Goal: Information Seeking & Learning: Learn about a topic

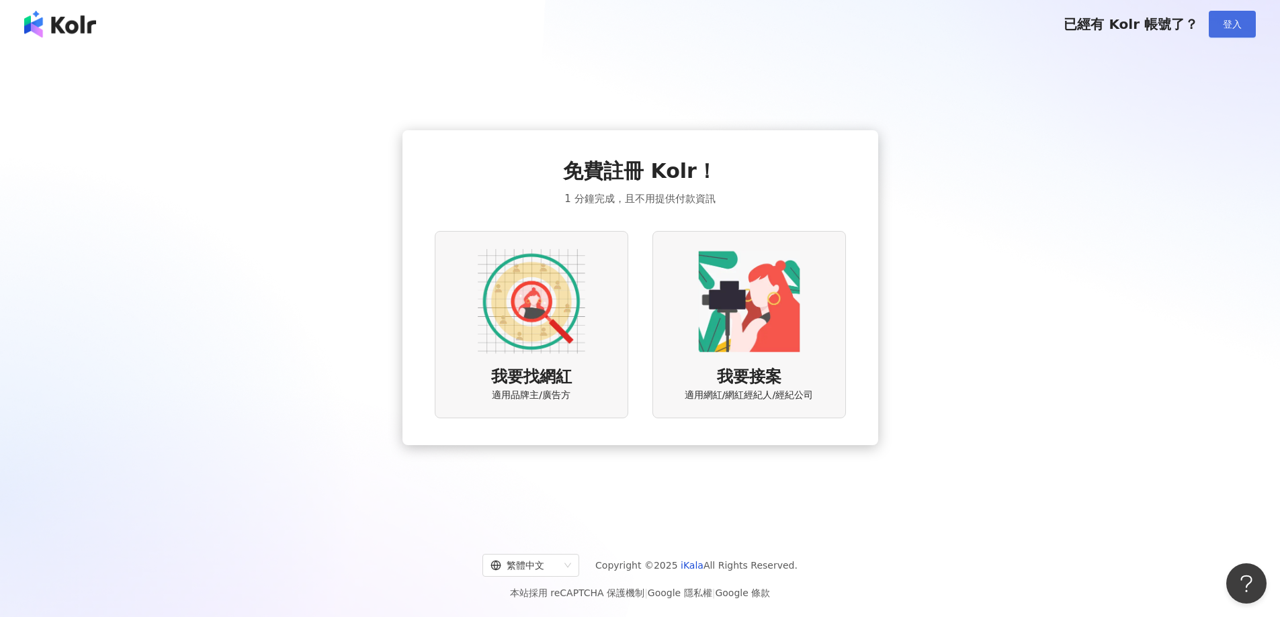
click at [1234, 33] on button "登入" at bounding box center [1232, 24] width 47 height 27
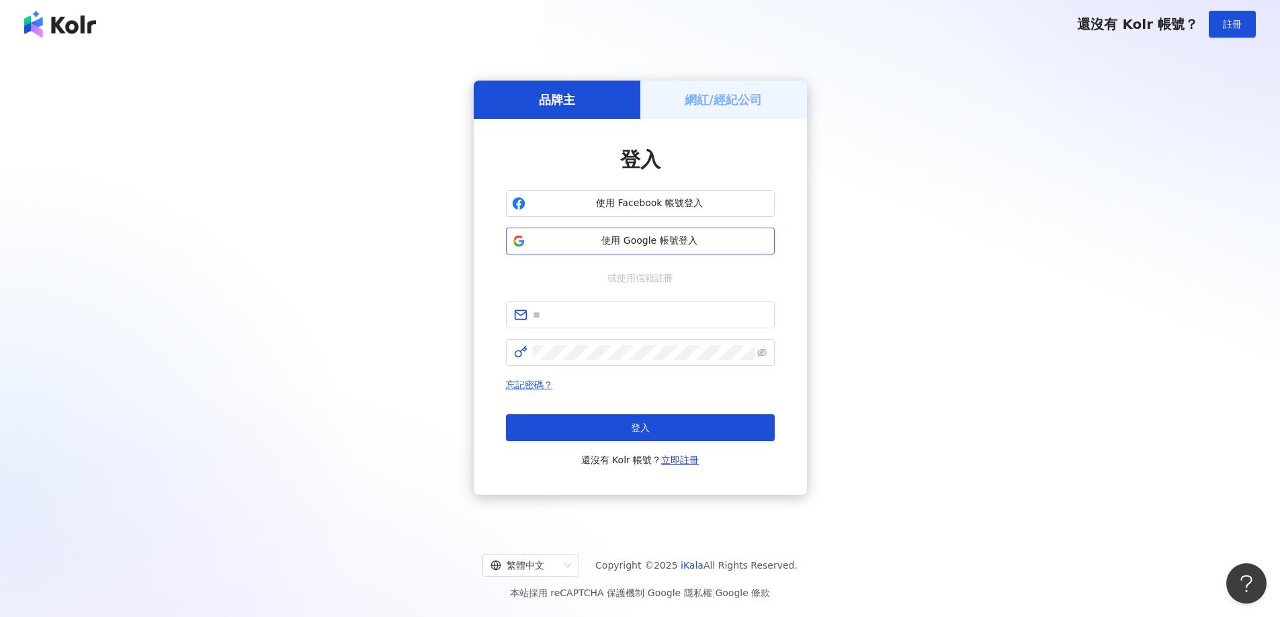
click at [687, 246] on span "使用 Google 帳號登入" at bounding box center [650, 240] width 238 height 13
click at [669, 230] on button "使用 Google 帳號登入" at bounding box center [640, 241] width 269 height 27
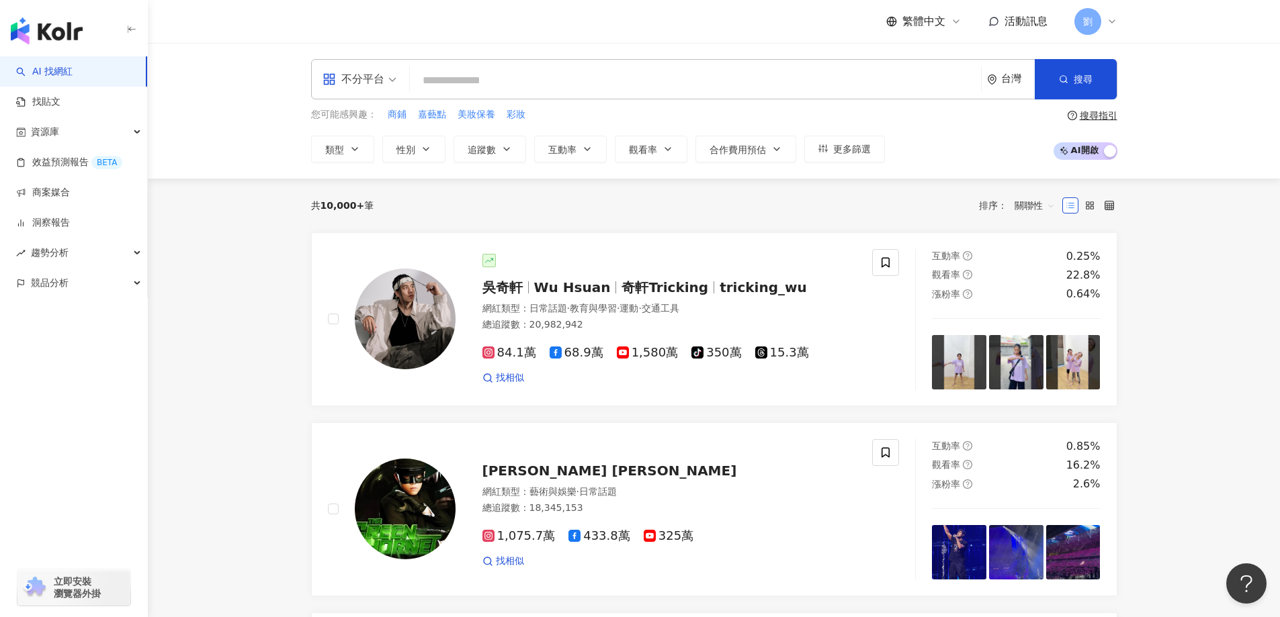
click at [363, 85] on div "不分平台" at bounding box center [353, 79] width 62 height 21
click at [364, 163] on div "Facebook" at bounding box center [364, 166] width 76 height 17
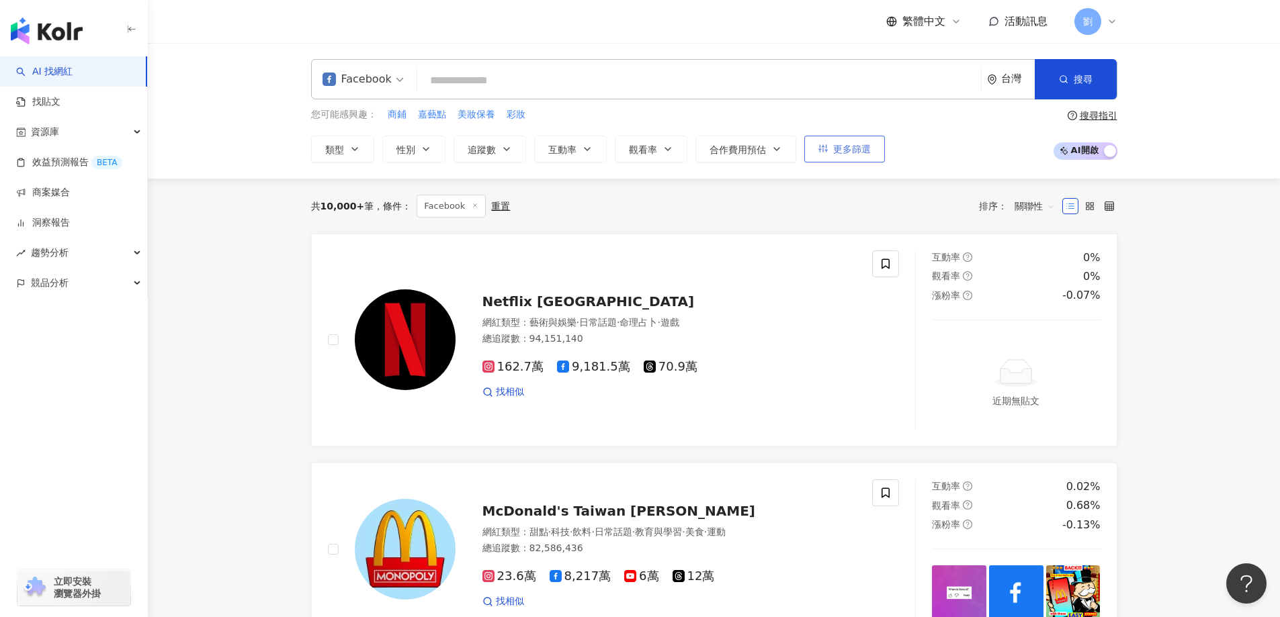
click at [820, 155] on button "更多篩選" at bounding box center [844, 149] width 81 height 27
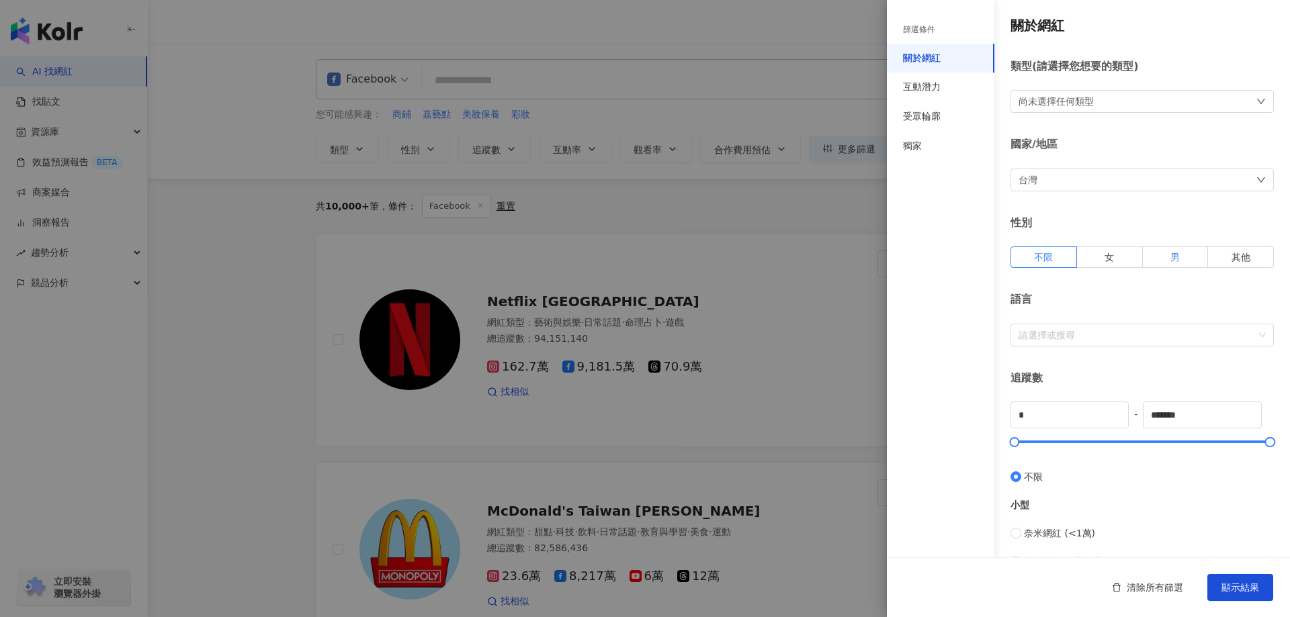
click at [1152, 255] on label "男" at bounding box center [1176, 257] width 66 height 21
click at [1062, 256] on label "不限" at bounding box center [1043, 257] width 67 height 21
click at [944, 91] on div "互動潛力" at bounding box center [940, 88] width 107 height 30
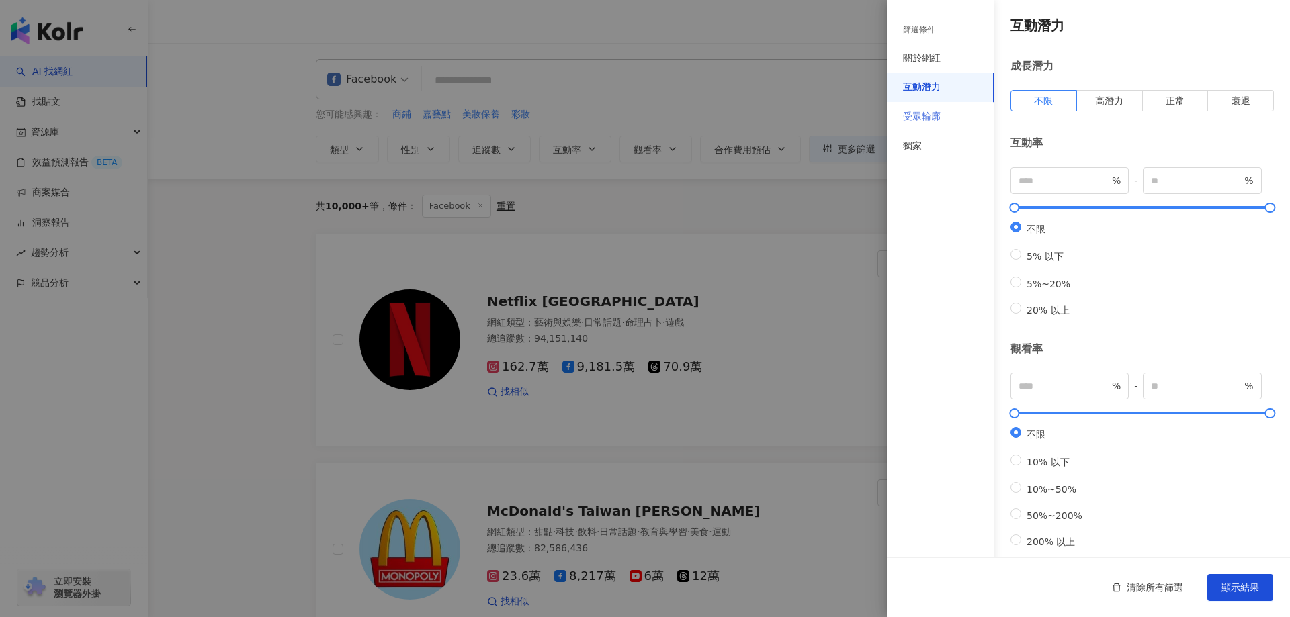
click at [957, 116] on div "受眾輪廓" at bounding box center [940, 117] width 107 height 30
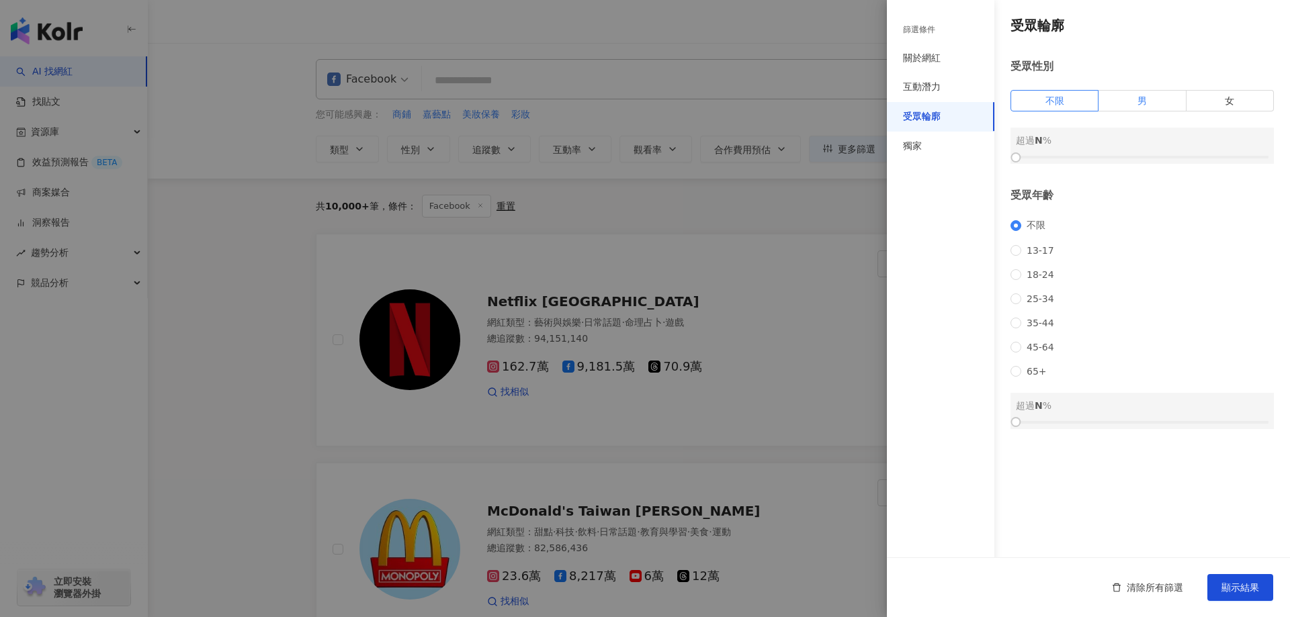
click at [1170, 109] on label "男" at bounding box center [1141, 100] width 87 height 21
drag, startPoint x: 1022, startPoint y: 158, endPoint x: 1146, endPoint y: 164, distance: 124.4
click at [1146, 161] on div at bounding box center [1142, 157] width 253 height 8
click at [1048, 280] on span "18-24" at bounding box center [1040, 274] width 38 height 11
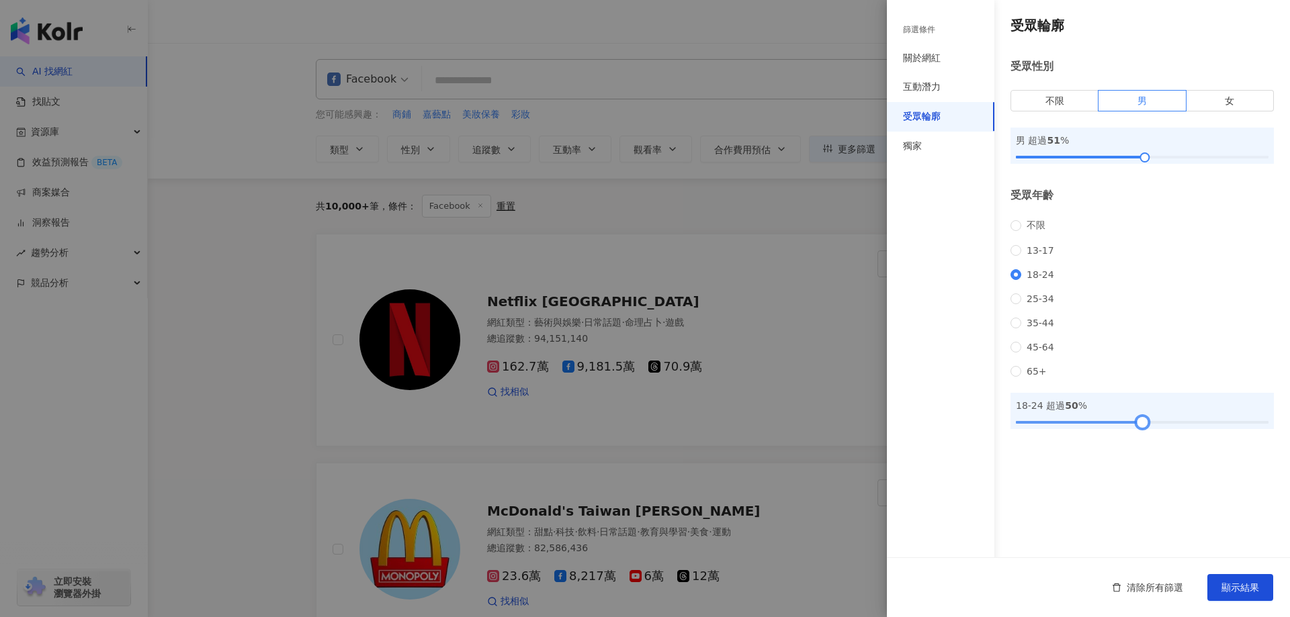
drag, startPoint x: 1026, startPoint y: 439, endPoint x: 1143, endPoint y: 436, distance: 116.9
click at [1143, 427] on div at bounding box center [1142, 423] width 253 height 8
click at [1219, 582] on button "顯示結果" at bounding box center [1240, 587] width 66 height 27
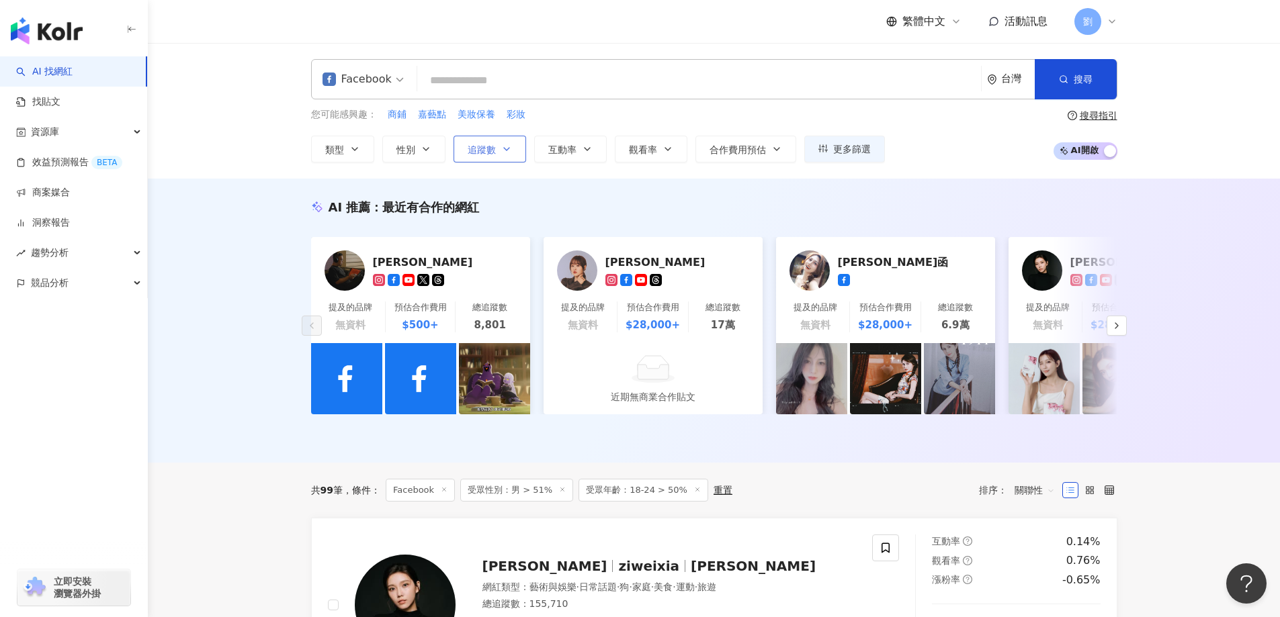
click at [474, 156] on button "追蹤數" at bounding box center [489, 149] width 73 height 27
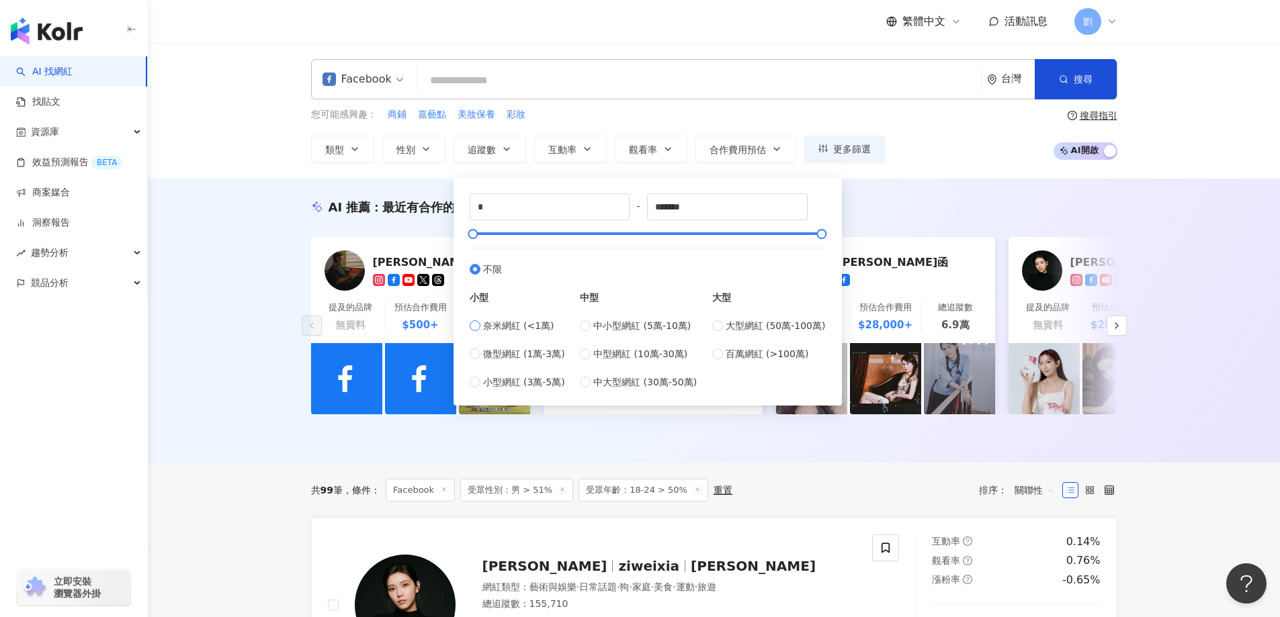
click at [544, 330] on span "奈米網紅 (<1萬)" at bounding box center [518, 325] width 71 height 15
type input "****"
click at [534, 354] on span "微型網紅 (1萬-3萬)" at bounding box center [524, 354] width 82 height 15
type input "*****"
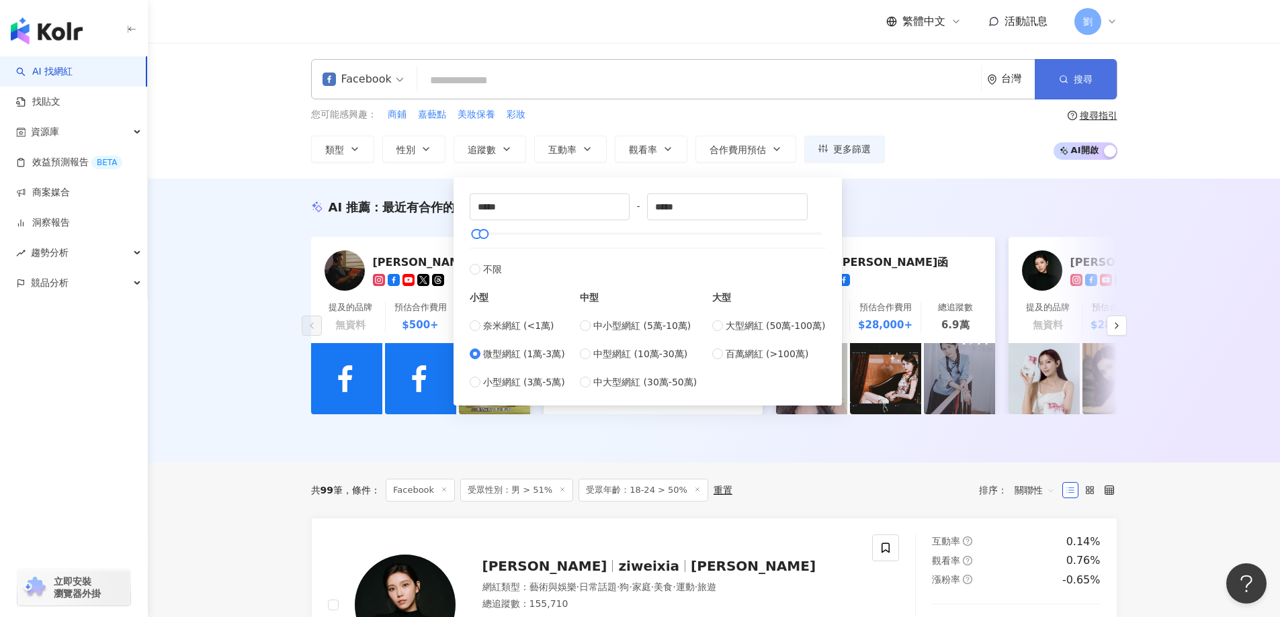
click at [1098, 71] on button "搜尋" at bounding box center [1076, 79] width 82 height 40
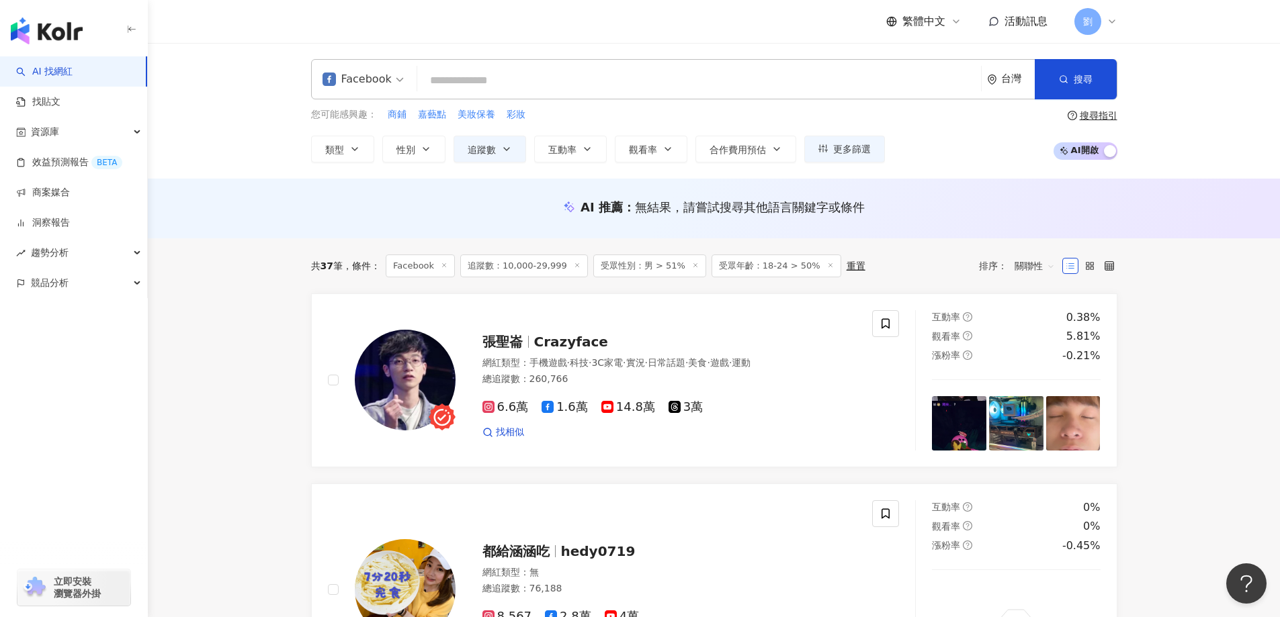
click at [693, 266] on line at bounding box center [694, 264] width 3 height 3
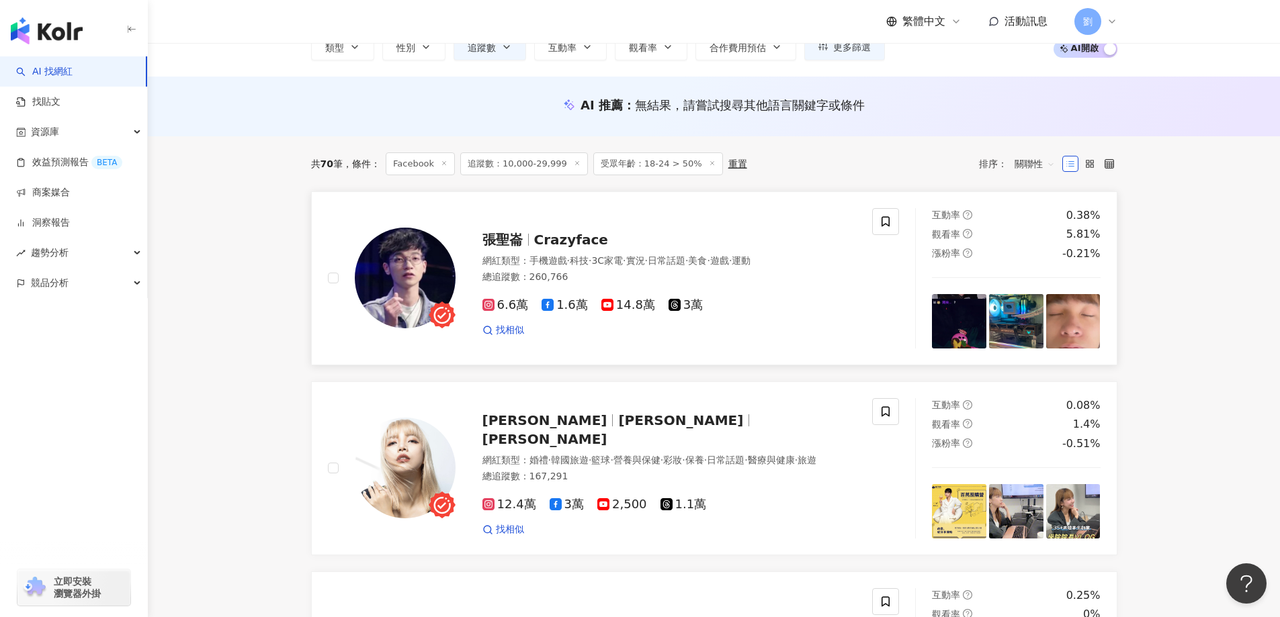
scroll to position [134, 0]
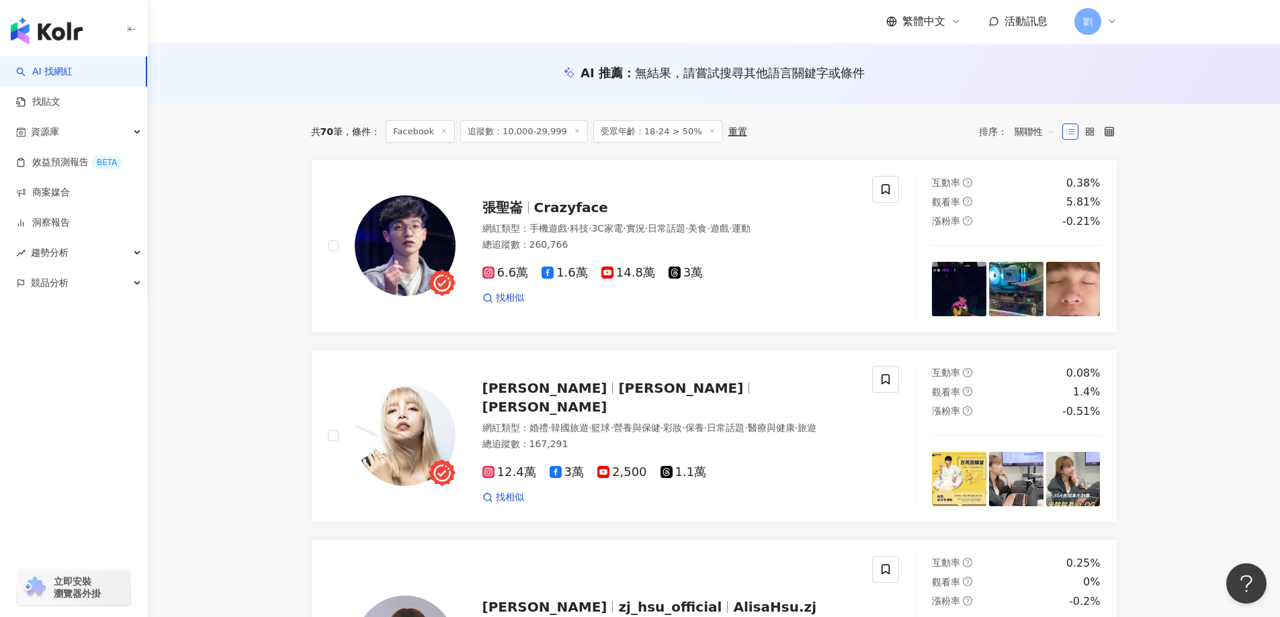
click at [1048, 133] on span "關聯性" at bounding box center [1034, 131] width 40 height 21
click at [1051, 249] on div "觀看率" at bounding box center [1035, 250] width 50 height 23
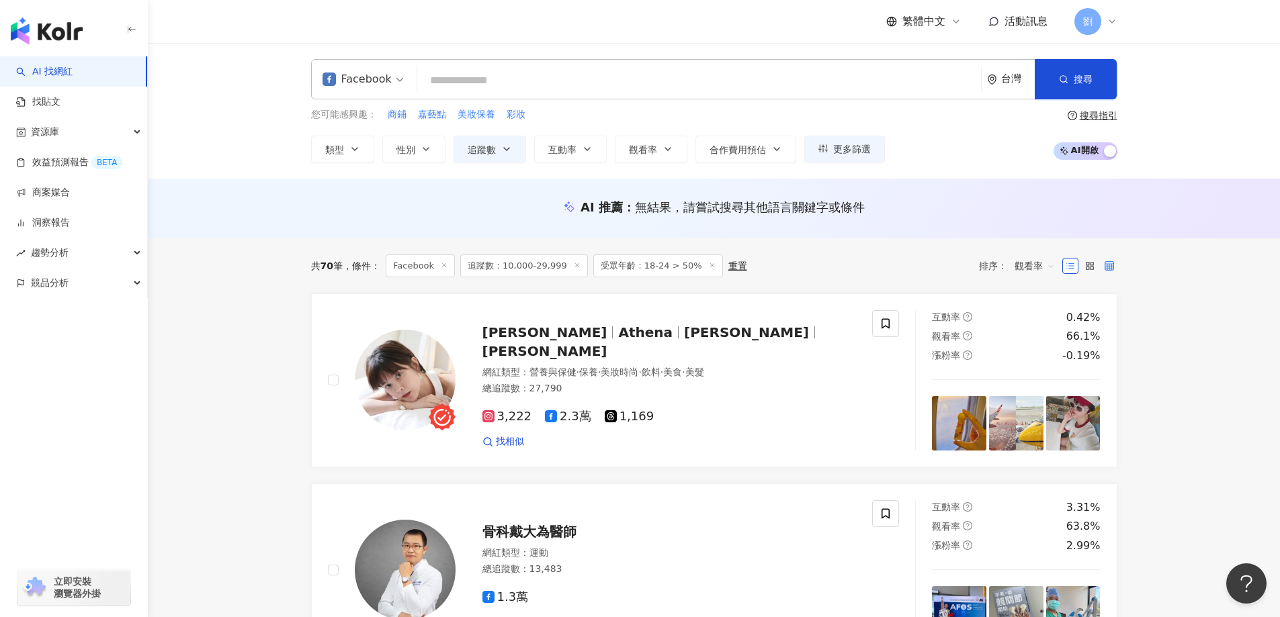
click at [1109, 264] on icon at bounding box center [1108, 265] width 9 height 9
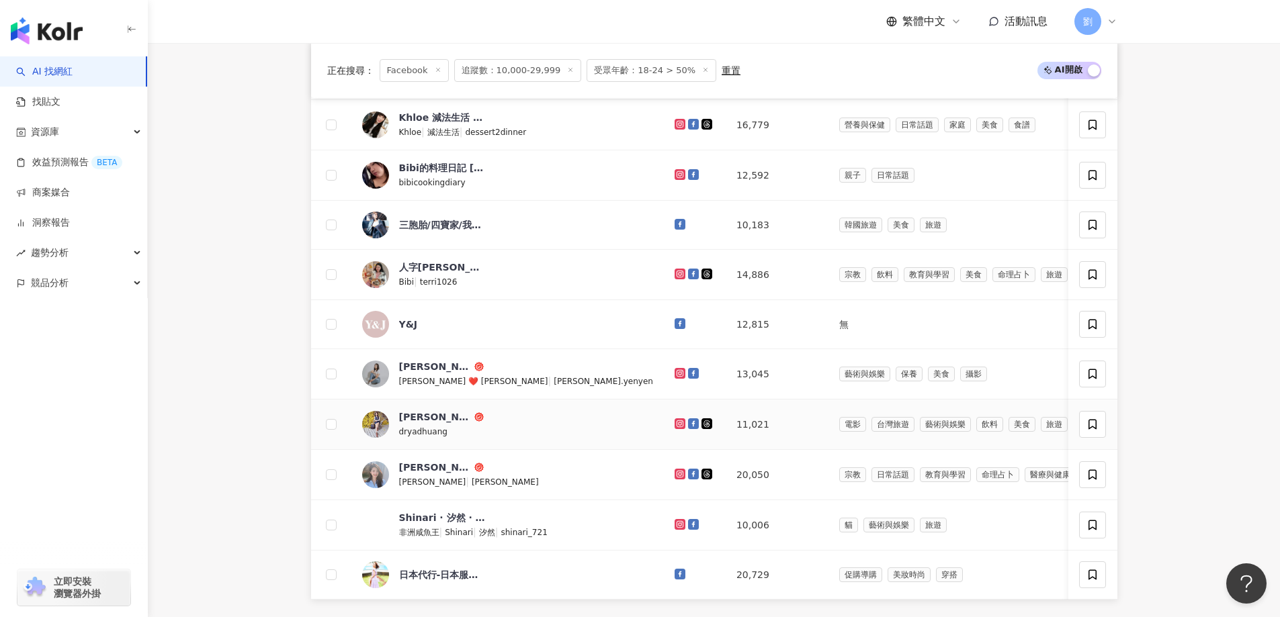
scroll to position [403, 0]
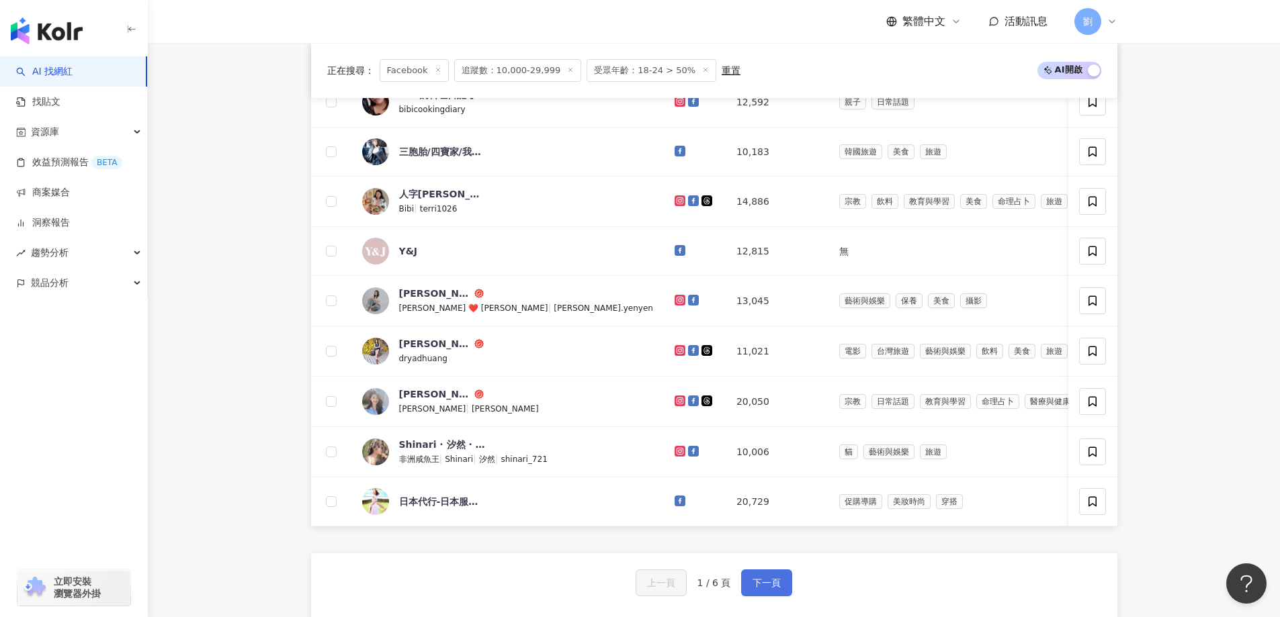
click at [761, 584] on button "下一頁" at bounding box center [766, 583] width 51 height 27
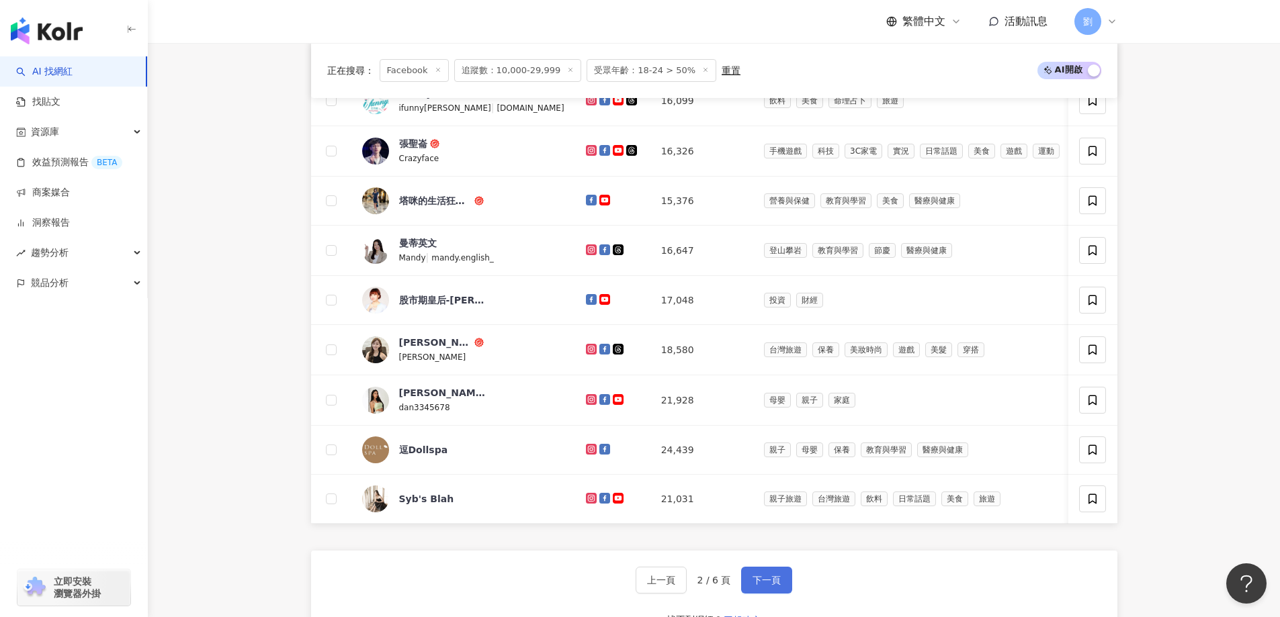
click at [756, 586] on span "下一頁" at bounding box center [766, 580] width 28 height 11
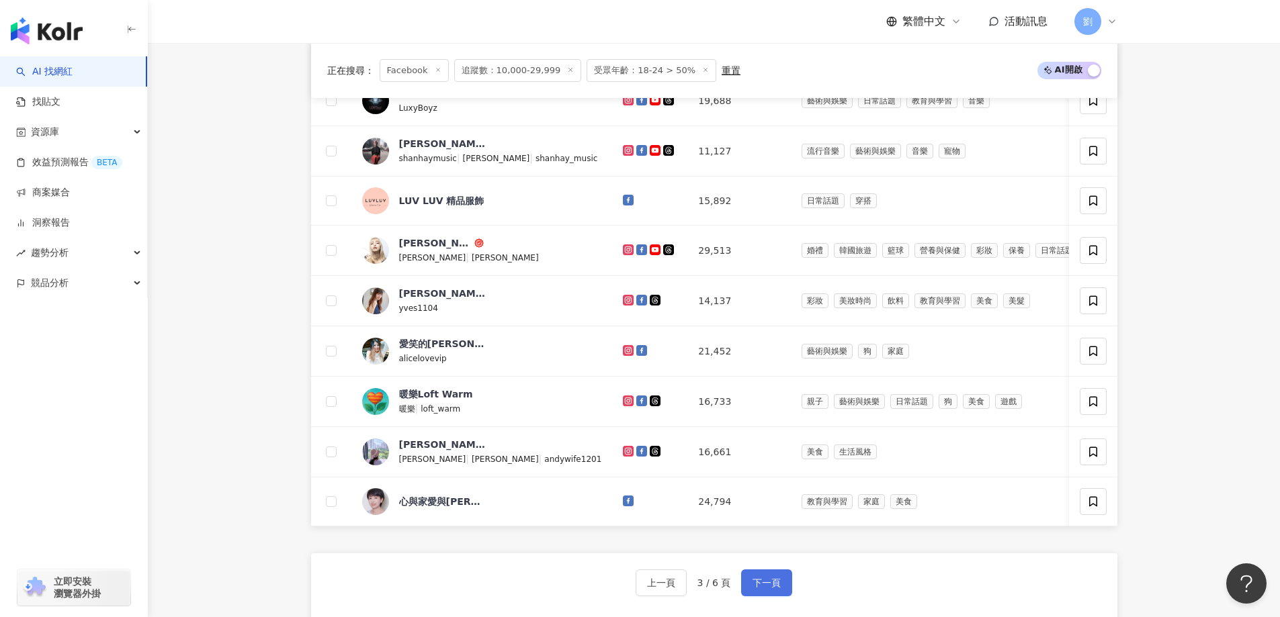
click at [763, 589] on span "下一頁" at bounding box center [766, 583] width 28 height 11
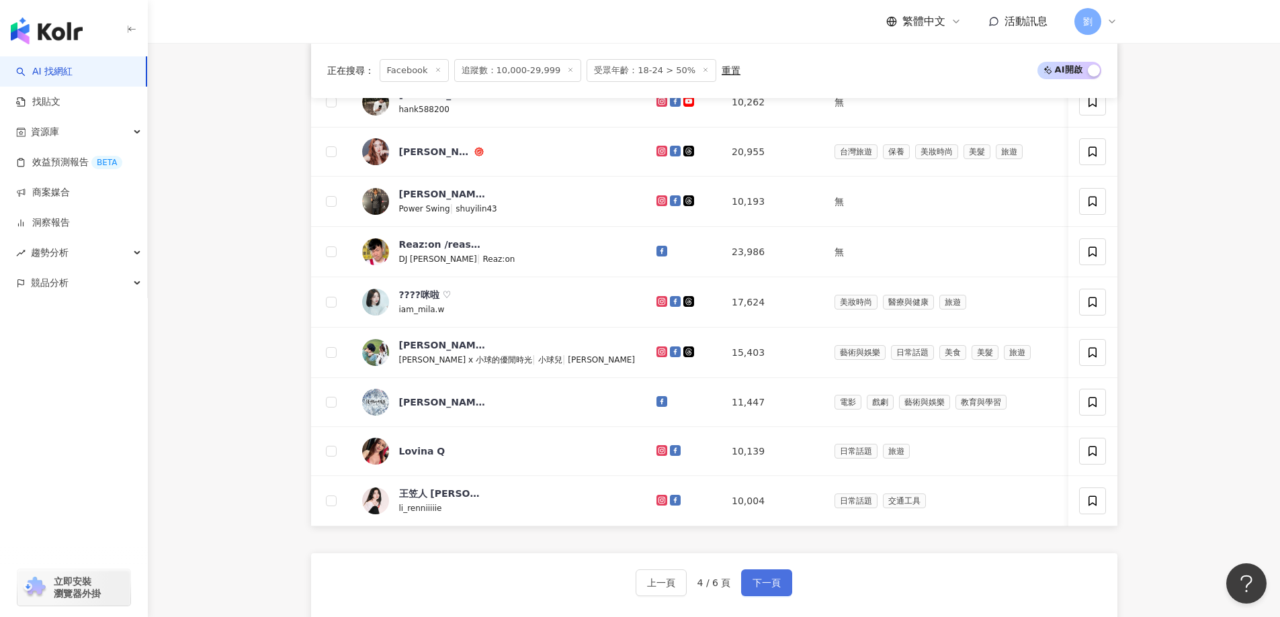
click at [781, 597] on button "下一頁" at bounding box center [766, 583] width 51 height 27
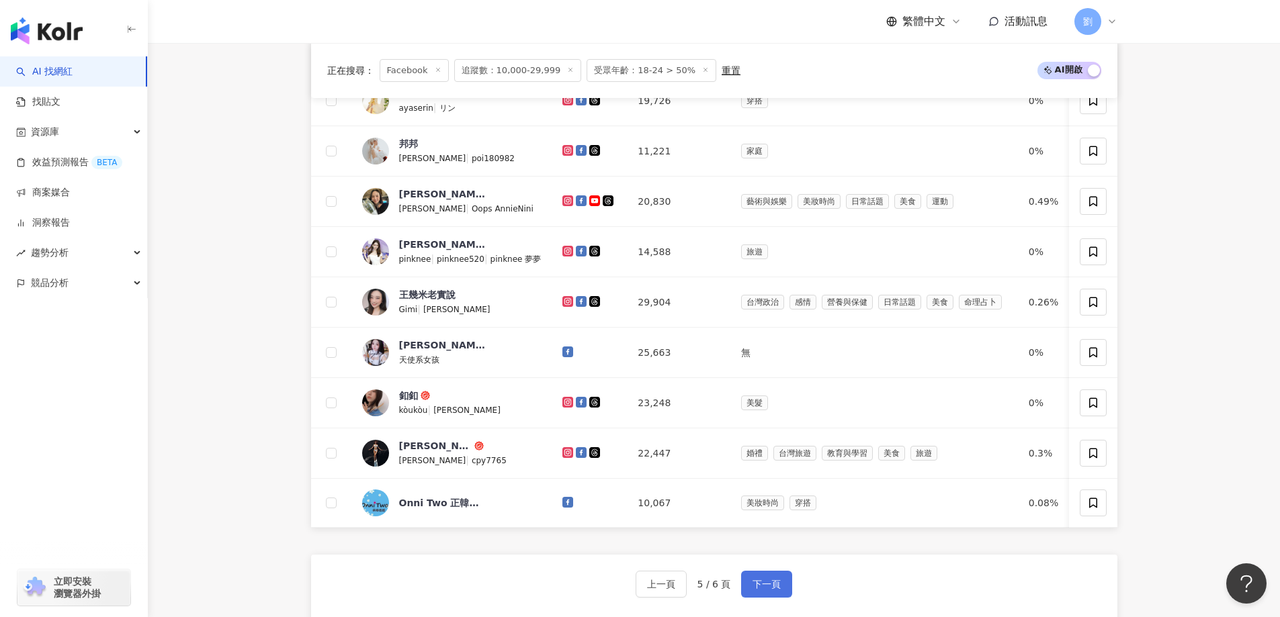
click at [773, 590] on span "下一頁" at bounding box center [766, 584] width 28 height 11
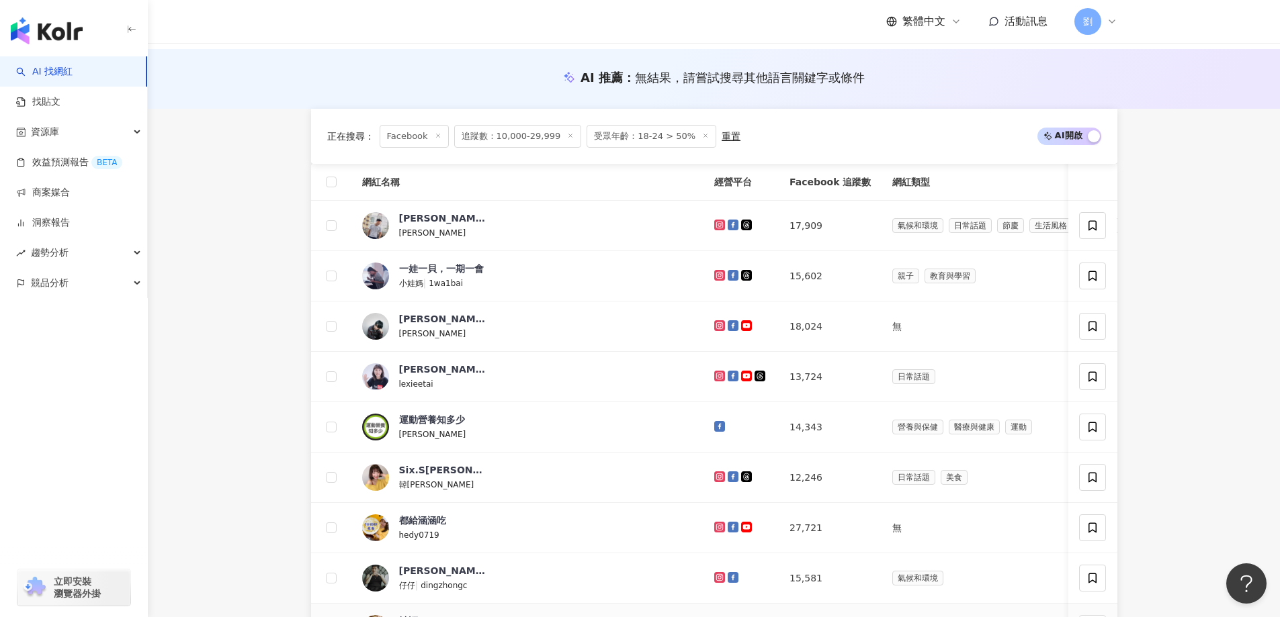
scroll to position [0, 0]
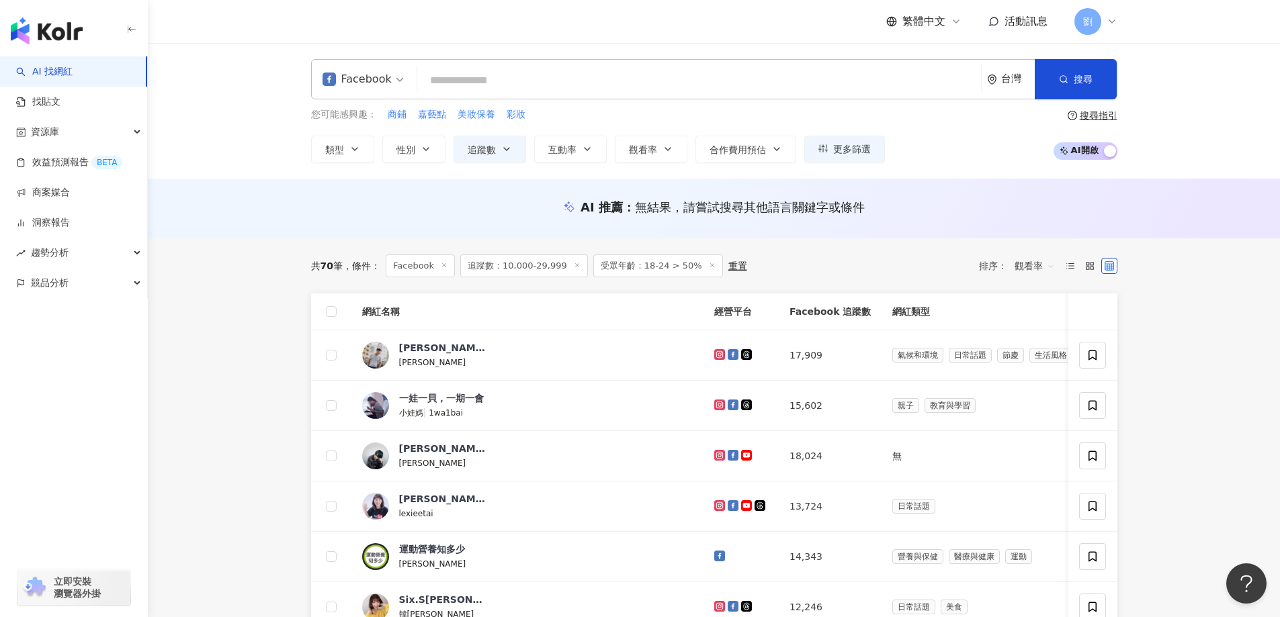
click at [574, 265] on icon at bounding box center [577, 265] width 7 height 7
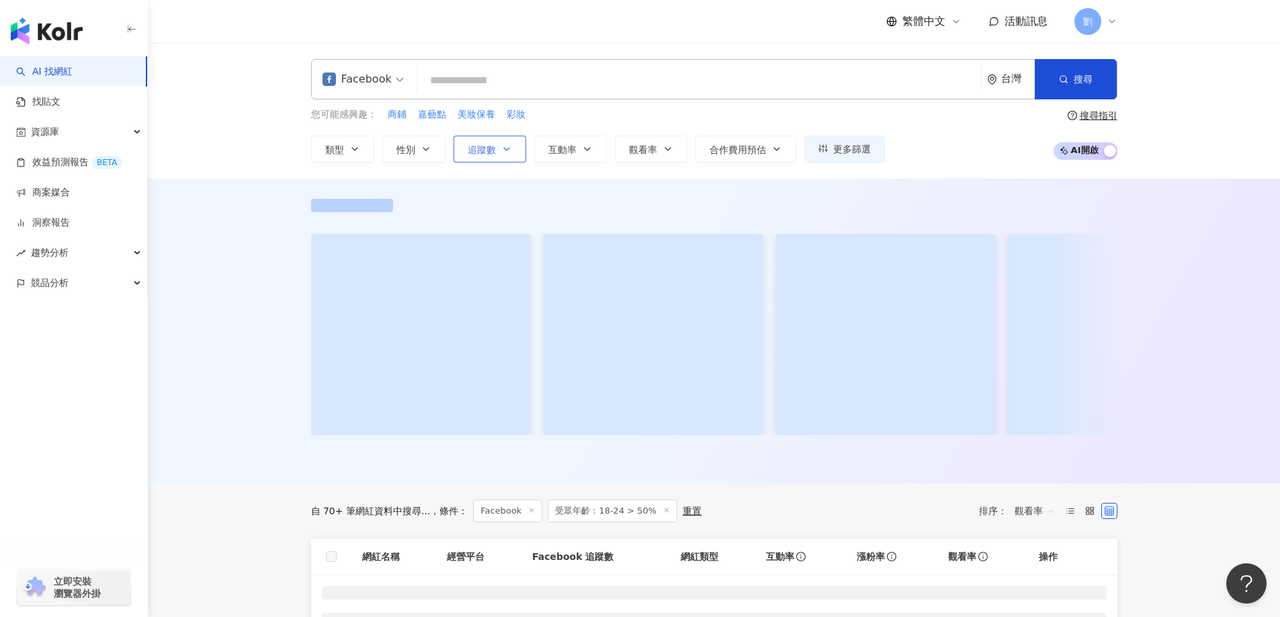
click at [498, 153] on button "追蹤數" at bounding box center [489, 149] width 73 height 27
type input "*"
type input "*******"
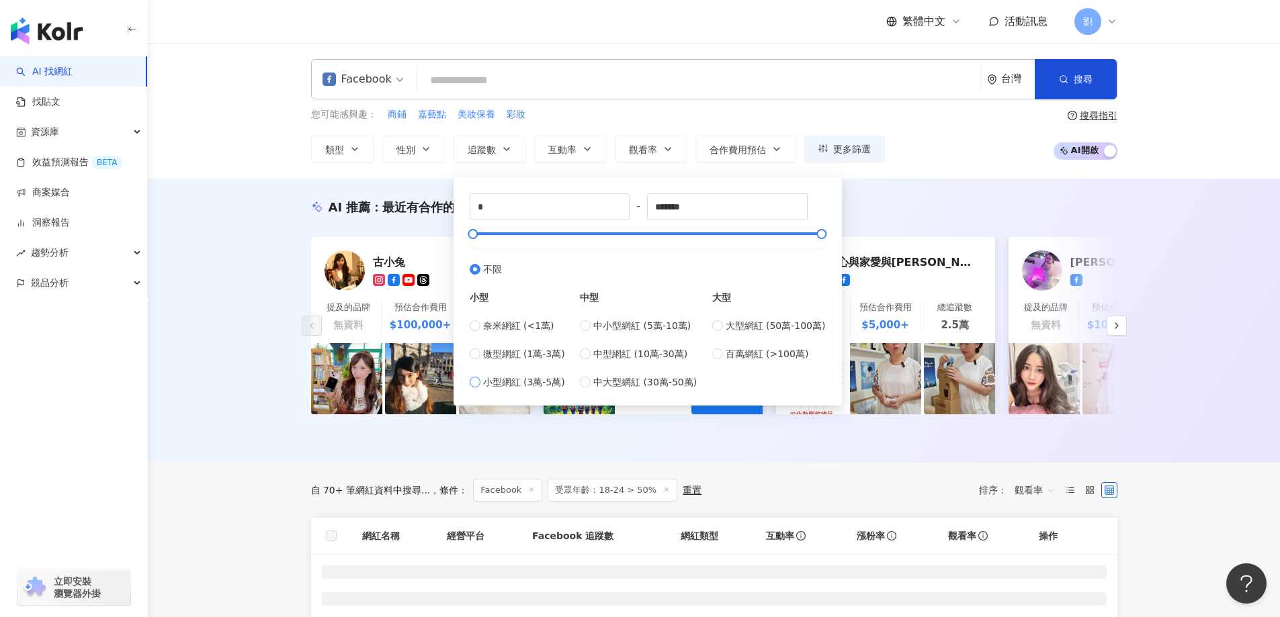
click at [559, 385] on span "小型網紅 (3萬-5萬)" at bounding box center [524, 382] width 82 height 15
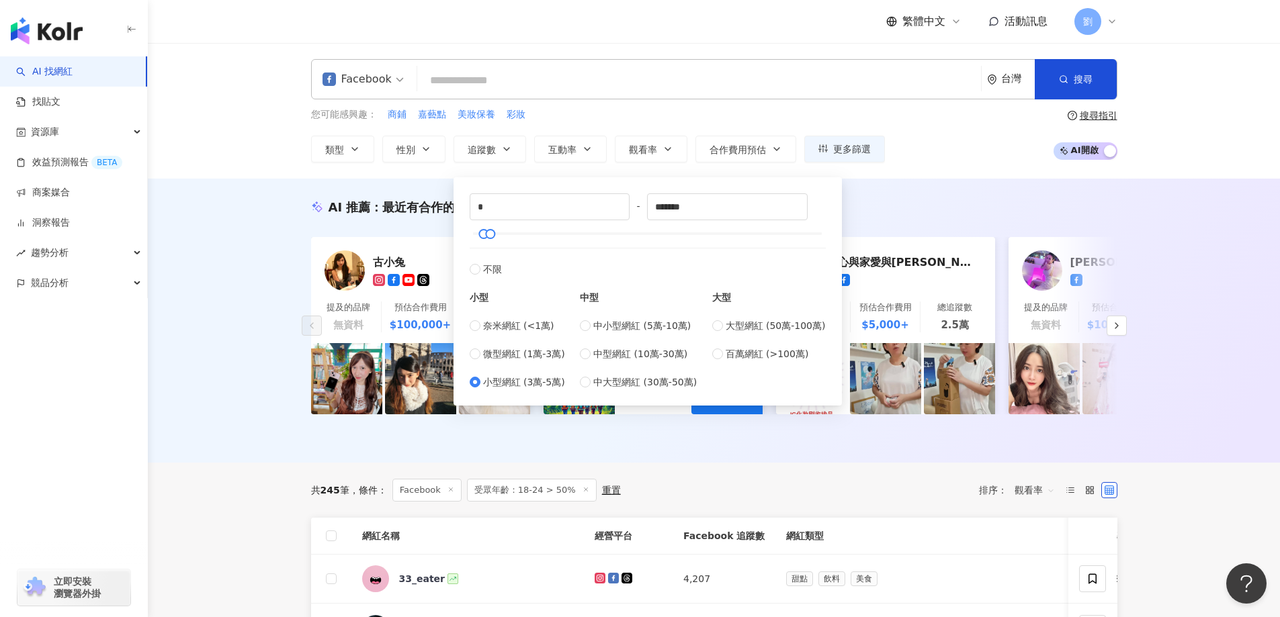
type input "*****"
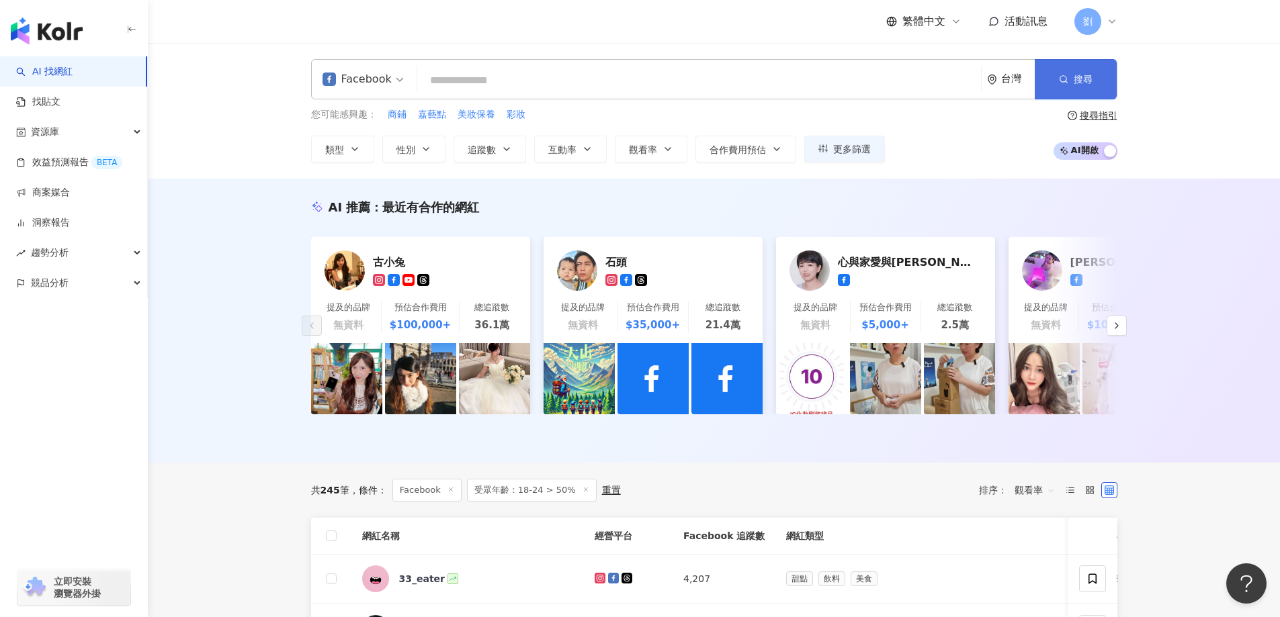
click at [1066, 74] on span "button" at bounding box center [1063, 79] width 9 height 11
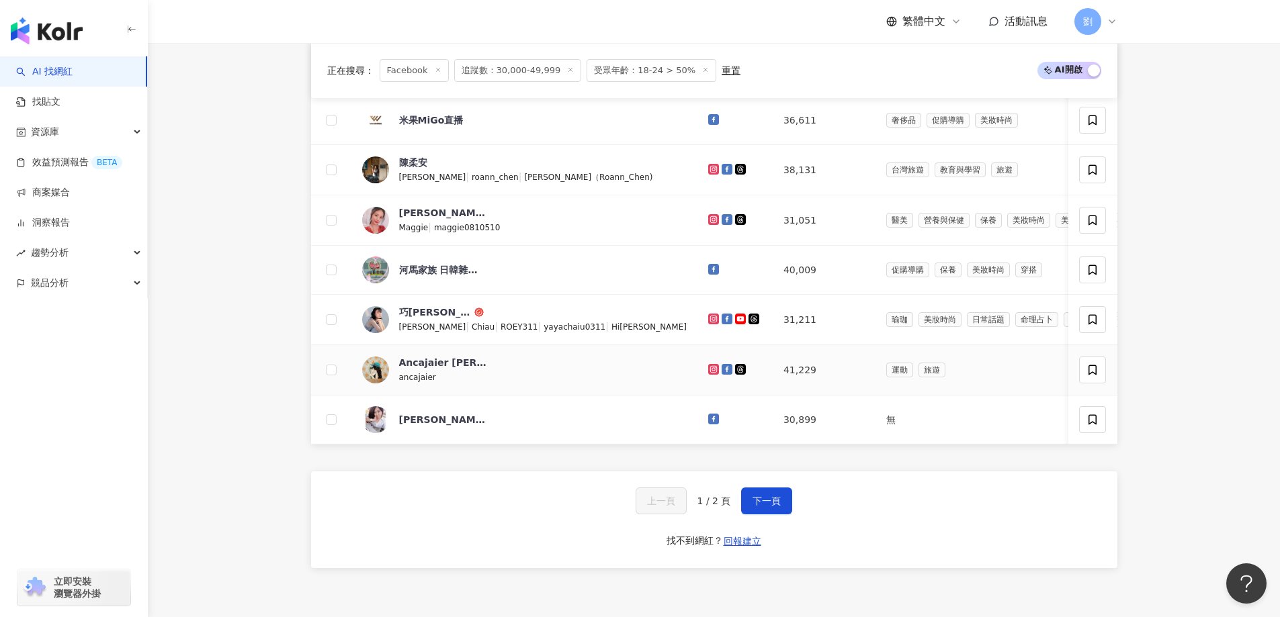
scroll to position [629, 0]
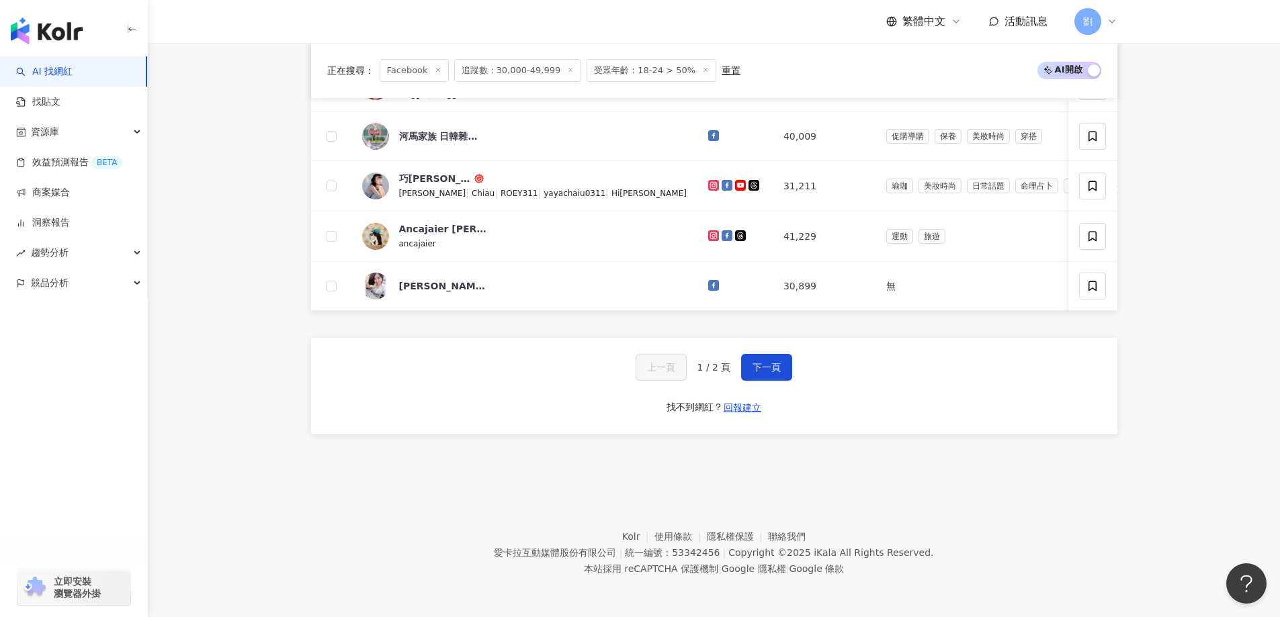
click at [775, 351] on div "上一頁 1 / 2 頁 下一頁 找不到網紅？ 回報建立" at bounding box center [714, 386] width 806 height 97
click at [773, 356] on button "下一頁" at bounding box center [766, 367] width 51 height 27
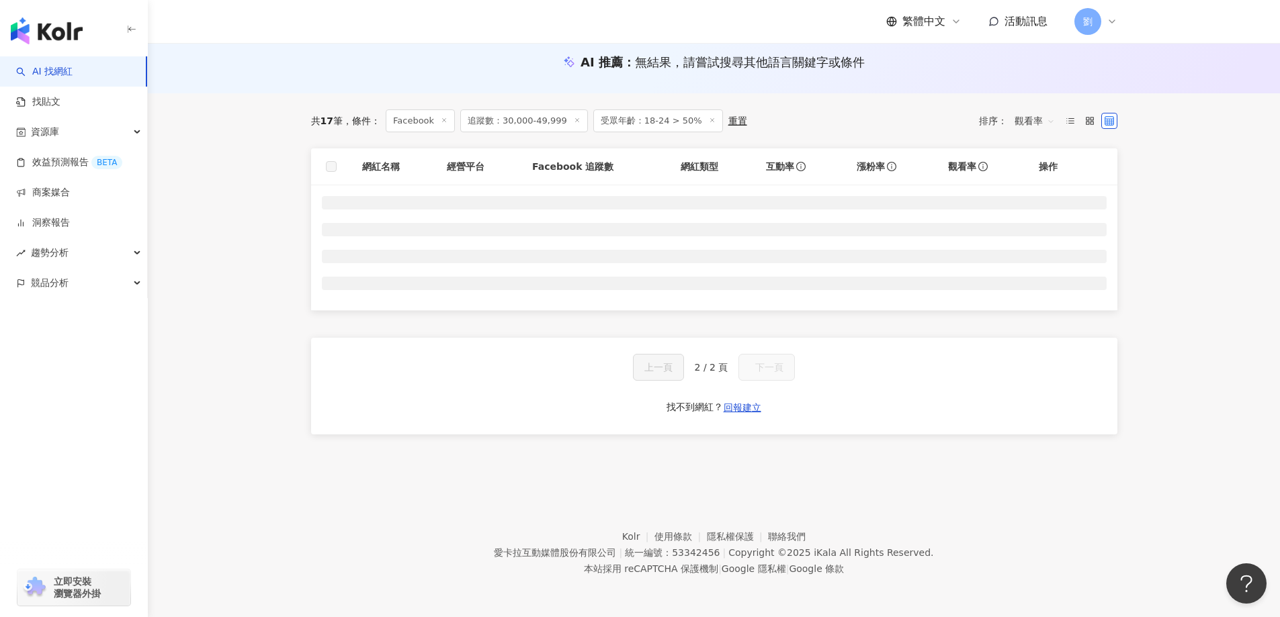
scroll to position [145, 0]
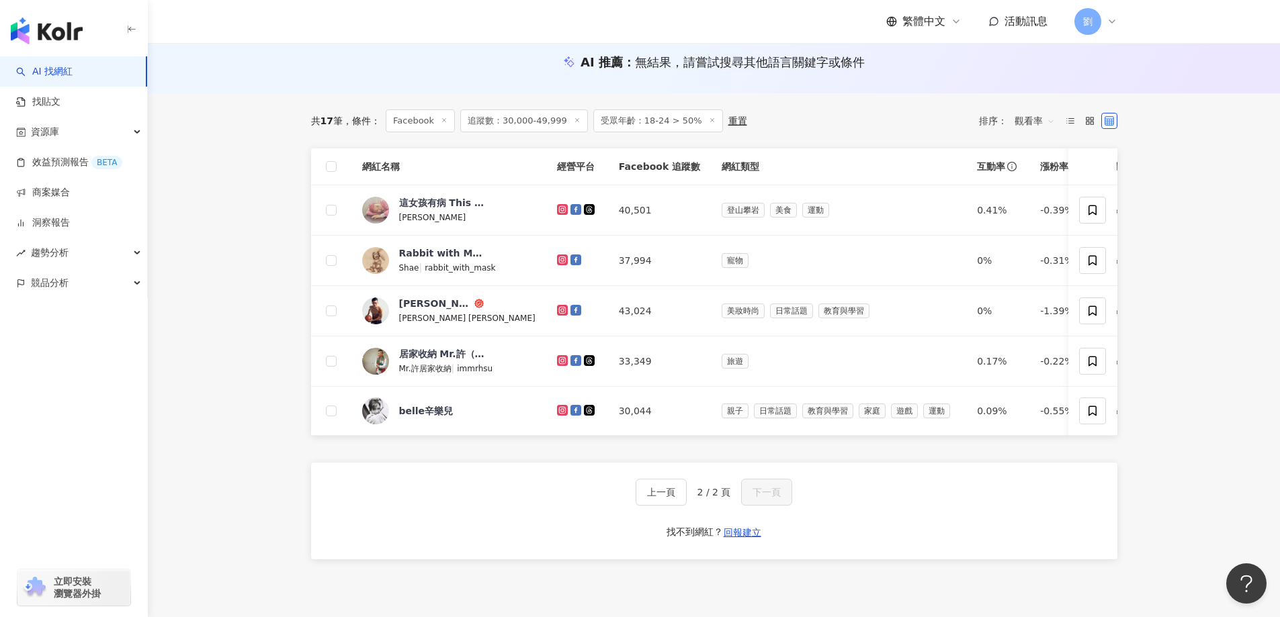
click at [574, 120] on icon at bounding box center [577, 120] width 7 height 7
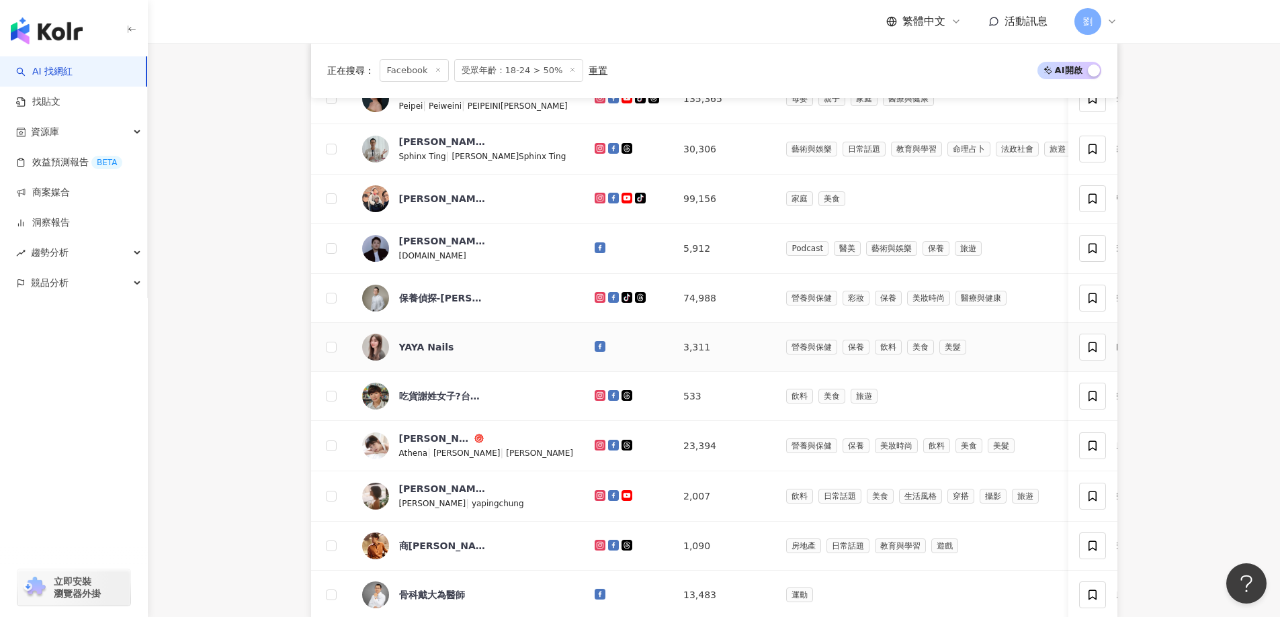
scroll to position [648, 0]
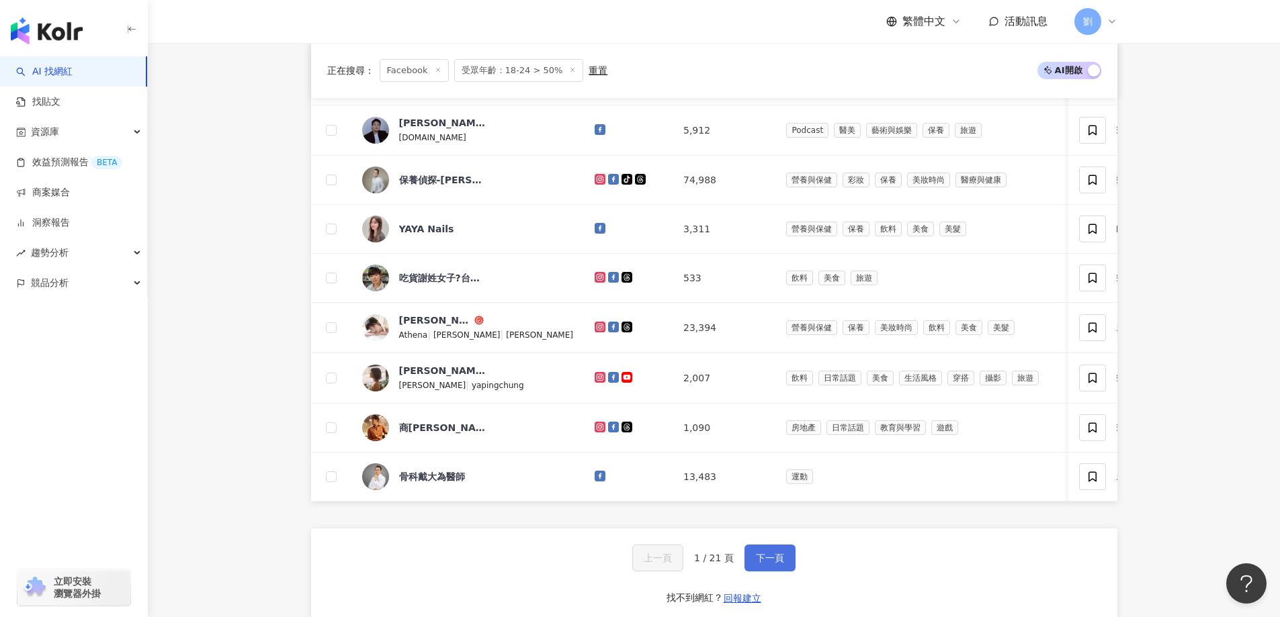
click at [786, 572] on button "下一頁" at bounding box center [769, 558] width 51 height 27
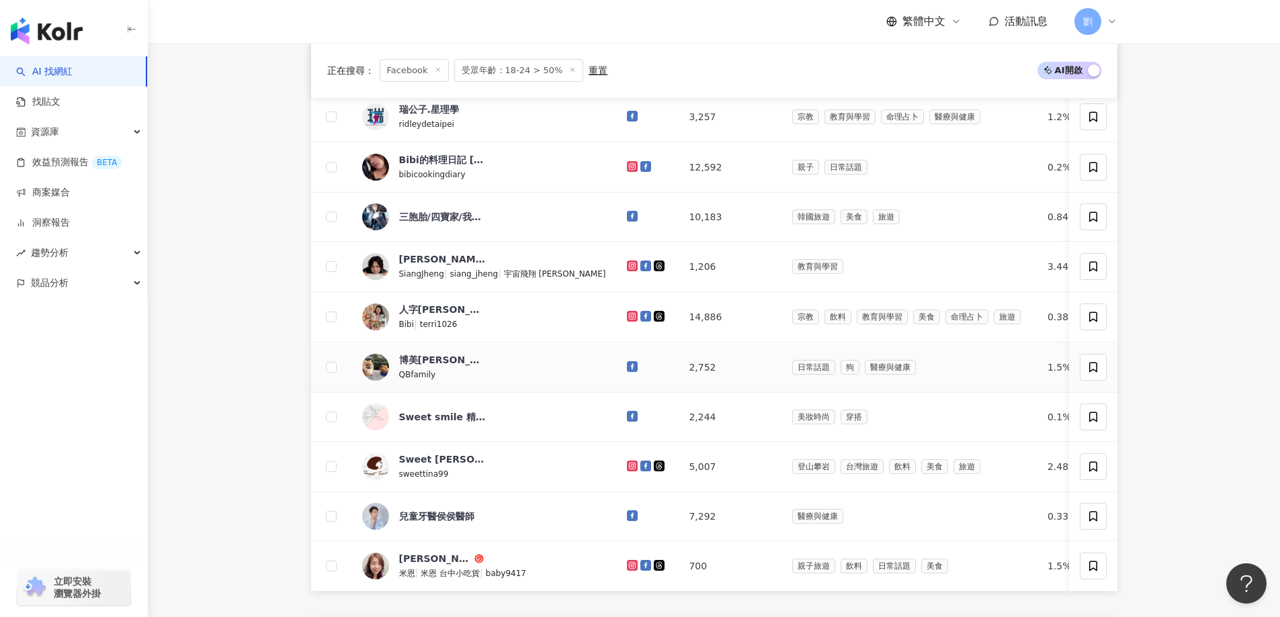
scroll to position [783, 0]
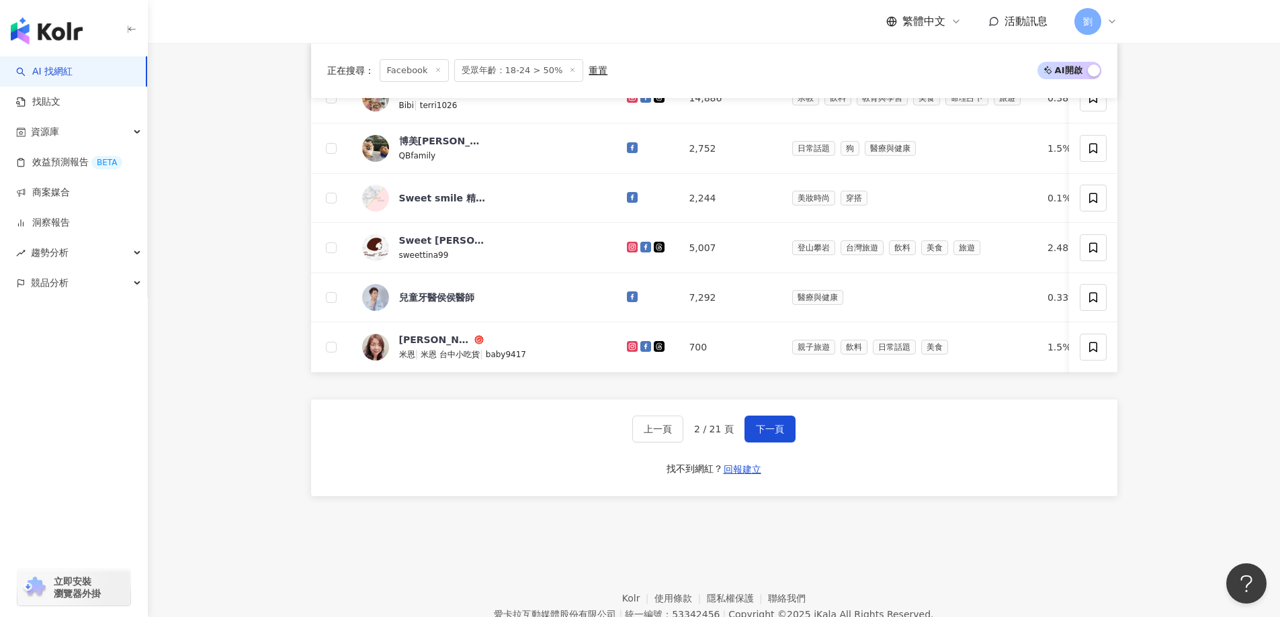
click at [773, 464] on div "上一頁 2 / 21 頁 下一頁 找不到網紅？ 回報建立" at bounding box center [714, 448] width 806 height 97
click at [775, 443] on button "下一頁" at bounding box center [769, 429] width 51 height 27
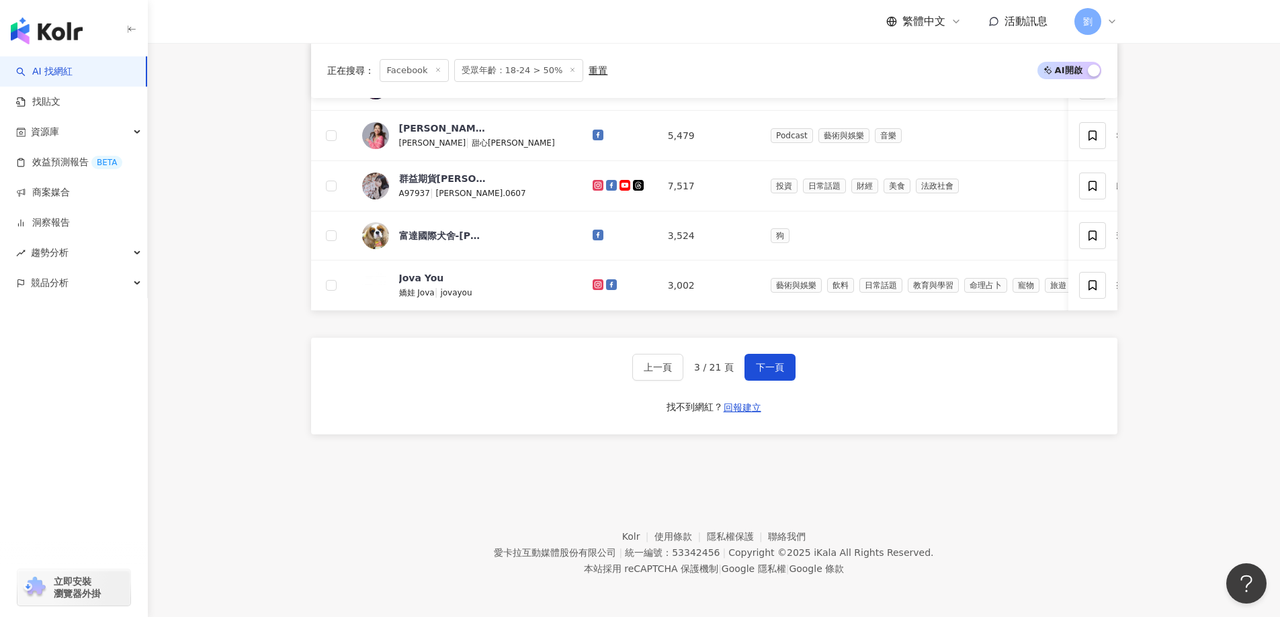
scroll to position [591, 0]
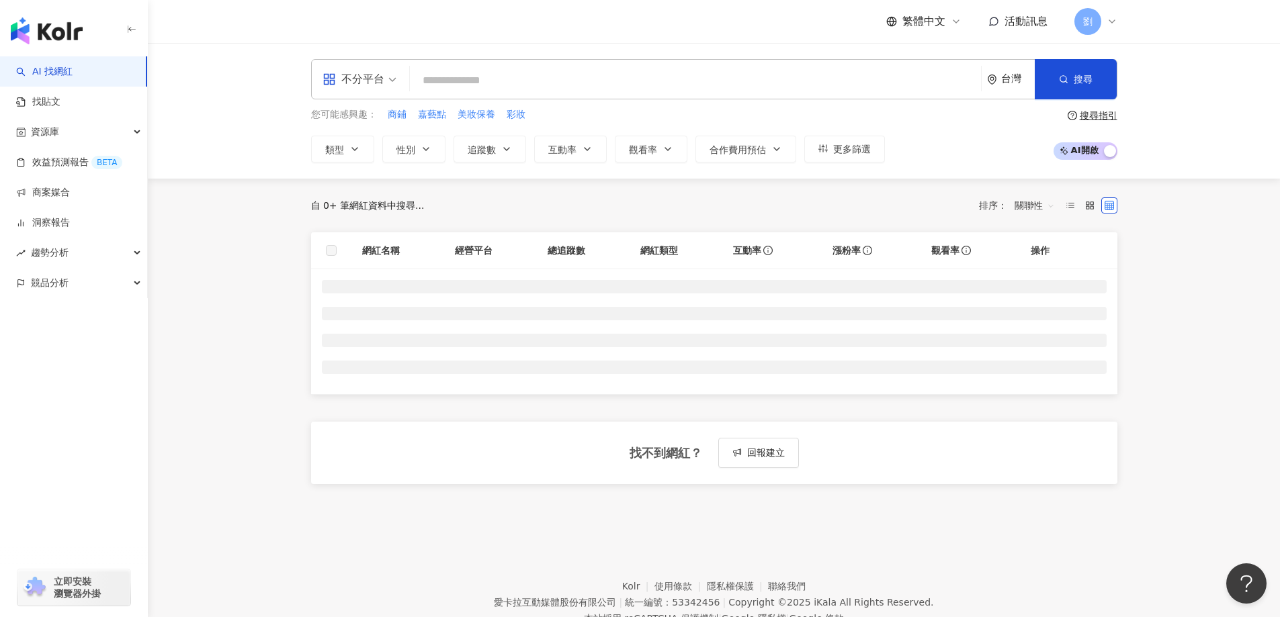
paste input "********"
type input "********"
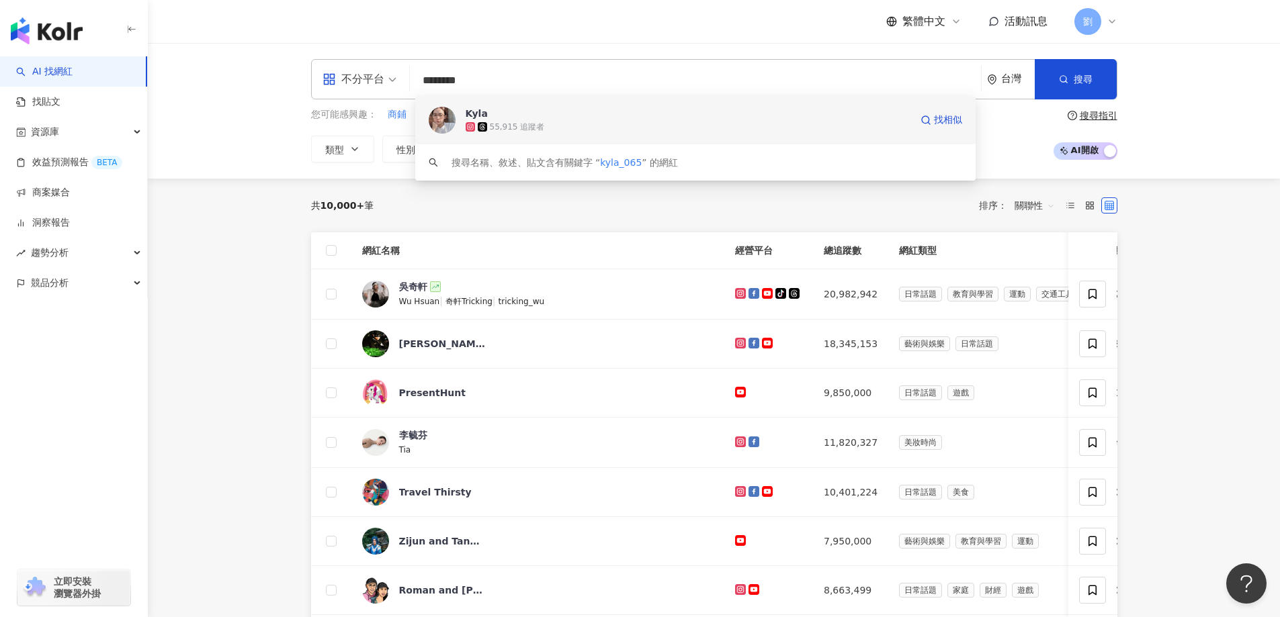
click at [702, 124] on div "55,915 追蹤者" at bounding box center [688, 126] width 445 height 13
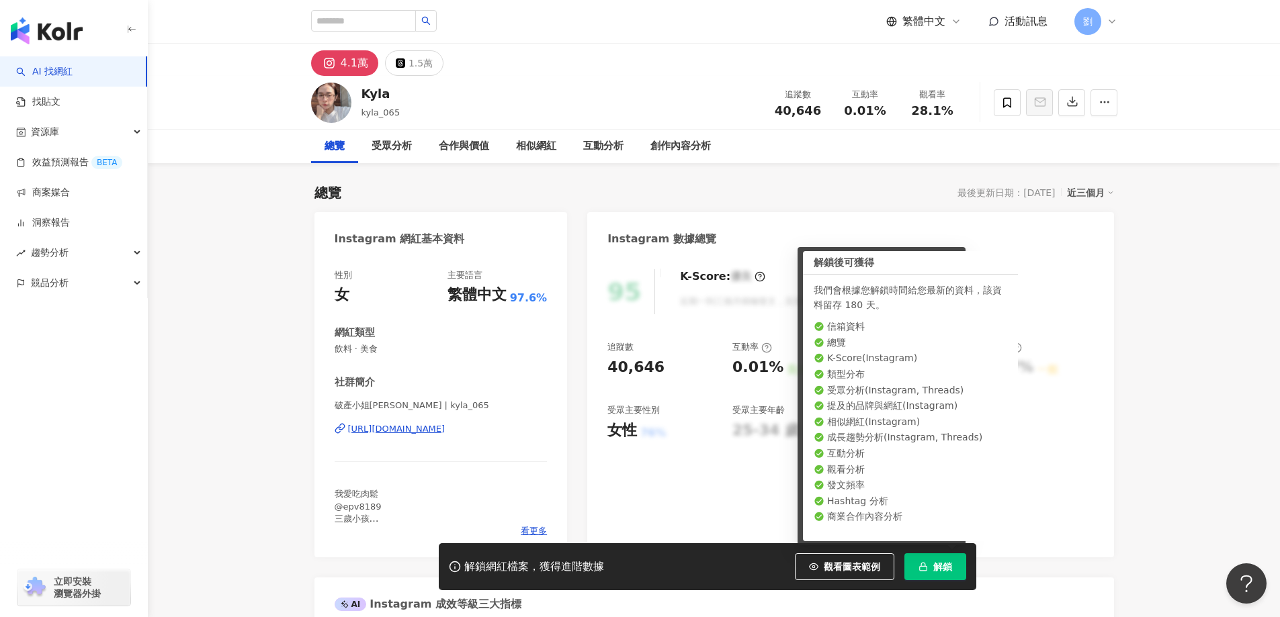
click at [1102, 237] on div "Instagram 數據總覽" at bounding box center [850, 234] width 526 height 44
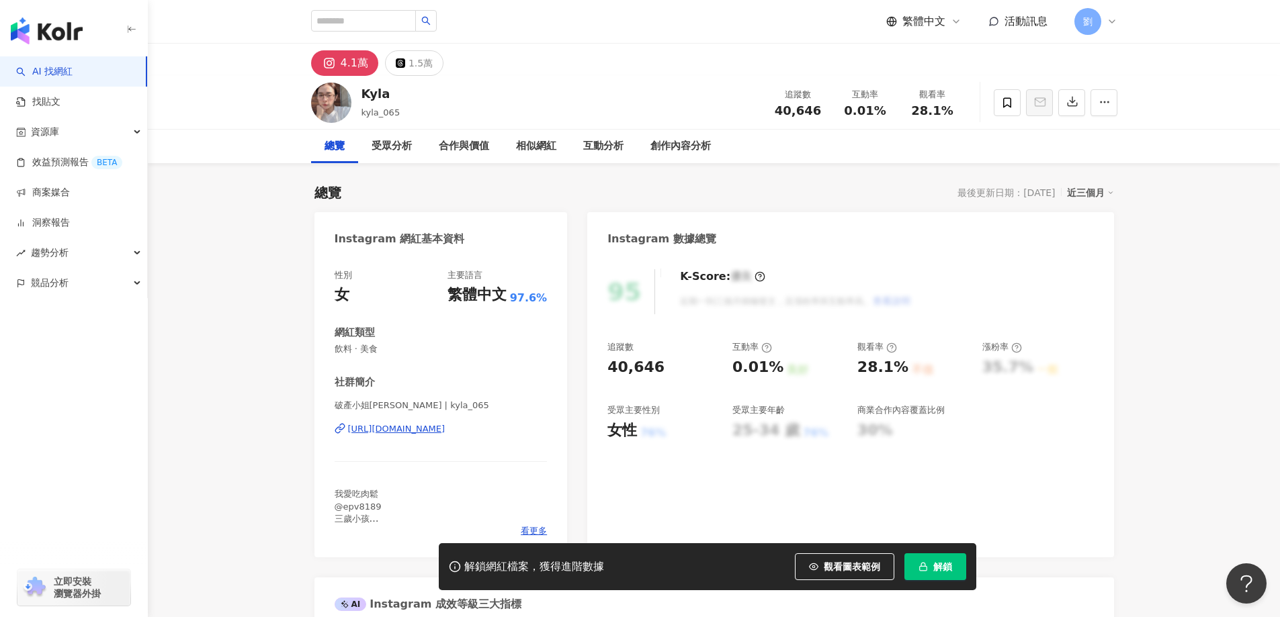
click at [933, 555] on button "解鎖" at bounding box center [935, 567] width 62 height 27
